Goal: Task Accomplishment & Management: Complete application form

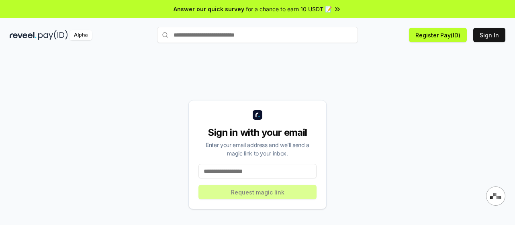
scroll to position [23, 0]
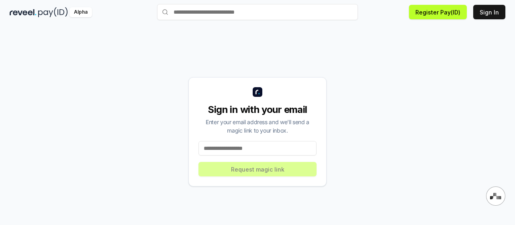
click at [243, 151] on input at bounding box center [257, 148] width 118 height 14
click at [241, 150] on input at bounding box center [257, 148] width 118 height 14
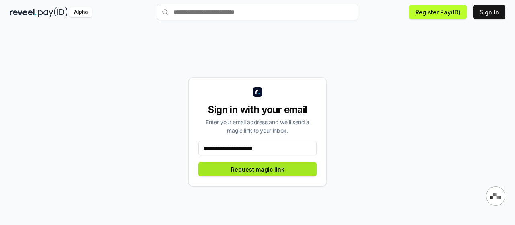
type input "**********"
click at [268, 170] on button "Request magic link" at bounding box center [257, 169] width 118 height 14
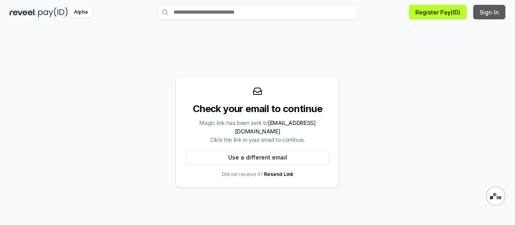
click at [482, 12] on button "Sign In" at bounding box center [489, 12] width 32 height 14
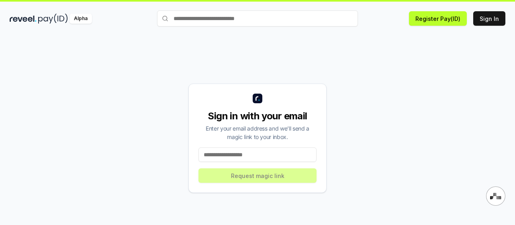
scroll to position [23, 0]
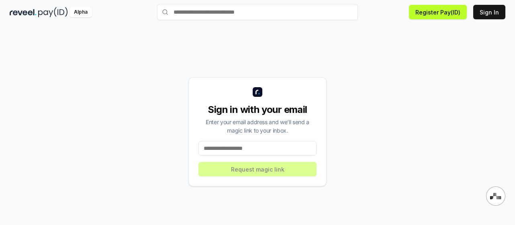
click at [235, 151] on input at bounding box center [257, 148] width 118 height 14
click at [235, 150] on input at bounding box center [257, 148] width 118 height 14
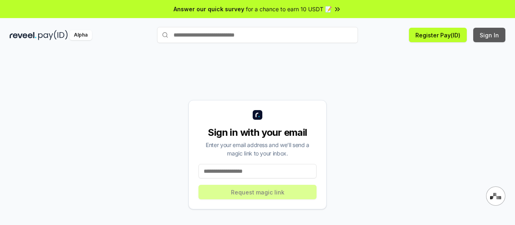
click at [489, 35] on button "Sign In" at bounding box center [489, 35] width 32 height 14
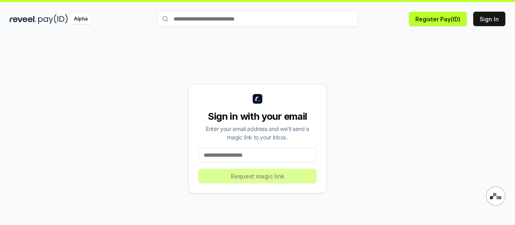
scroll to position [23, 0]
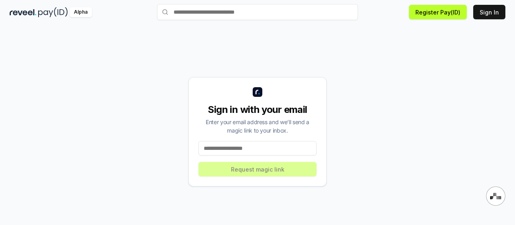
click at [235, 145] on input at bounding box center [257, 148] width 118 height 14
click at [235, 146] on input at bounding box center [257, 148] width 118 height 14
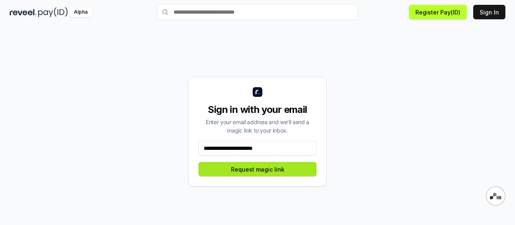
type input "**********"
click at [240, 168] on button "Request magic link" at bounding box center [257, 169] width 118 height 14
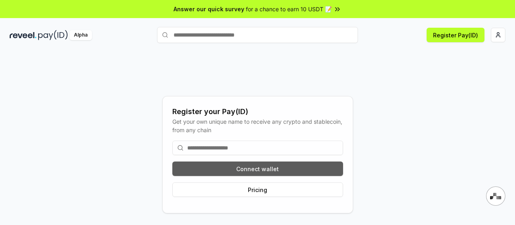
click at [265, 168] on button "Connect wallet" at bounding box center [257, 169] width 171 height 14
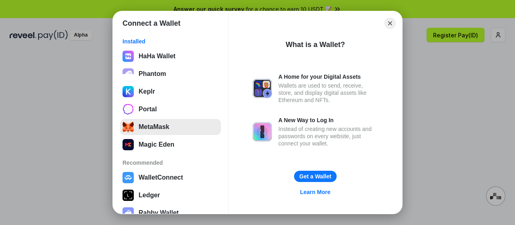
click at [150, 125] on button "MetaMask" at bounding box center [170, 127] width 101 height 16
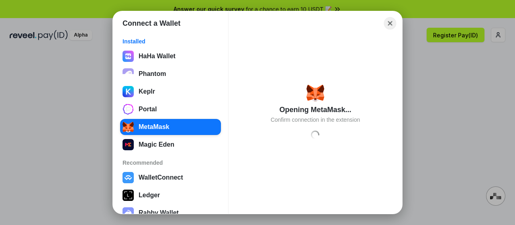
click at [390, 22] on button "Close" at bounding box center [390, 23] width 12 height 12
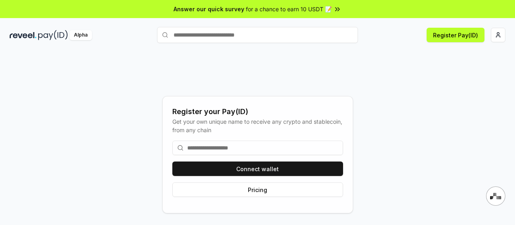
click at [78, 98] on div "Register your Pay(ID) Get your own unique name to receive any crypto and stable…" at bounding box center [258, 154] width 496 height 186
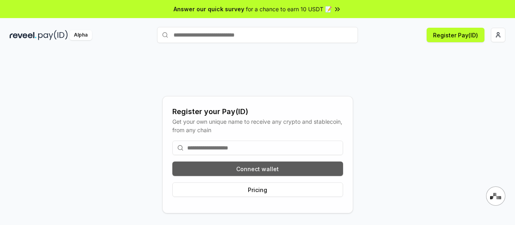
click at [246, 166] on button "Connect wallet" at bounding box center [257, 169] width 171 height 14
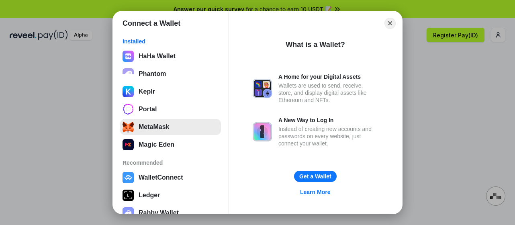
click at [165, 125] on button "MetaMask" at bounding box center [170, 127] width 101 height 16
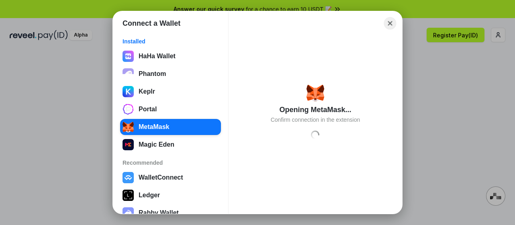
click at [388, 22] on button "Close" at bounding box center [390, 23] width 12 height 12
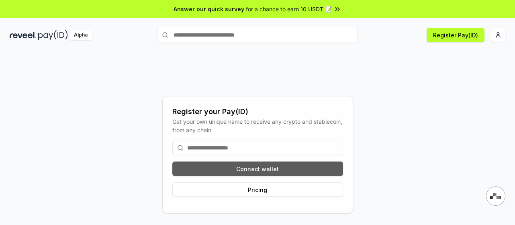
click at [278, 168] on button "Connect wallet" at bounding box center [257, 169] width 171 height 14
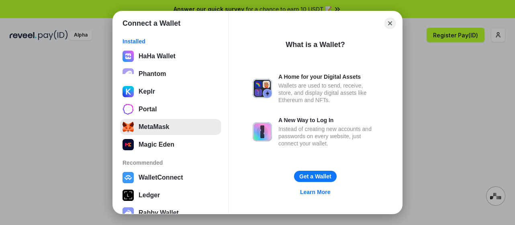
click at [142, 125] on button "MetaMask" at bounding box center [170, 127] width 101 height 16
